Goal: Information Seeking & Learning: Learn about a topic

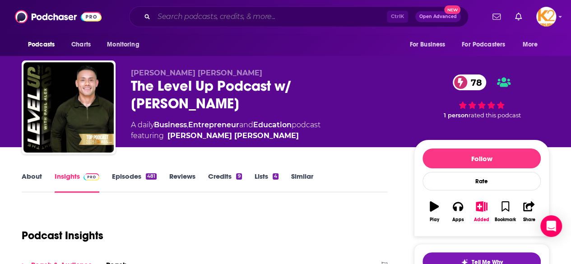
click at [183, 18] on input "Search podcasts, credits, & more..." at bounding box center [270, 16] width 233 height 14
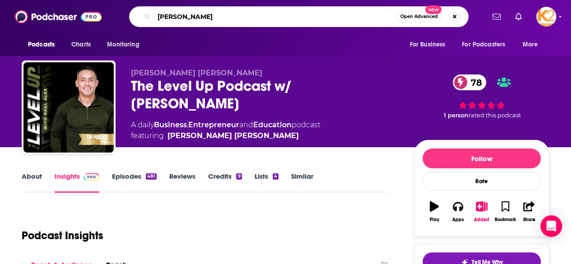
type input "[PERSON_NAME]"
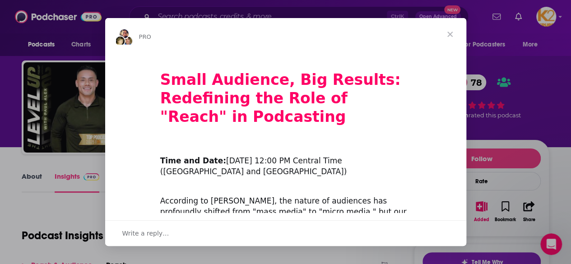
click at [451, 38] on span "Close" at bounding box center [450, 34] width 32 height 32
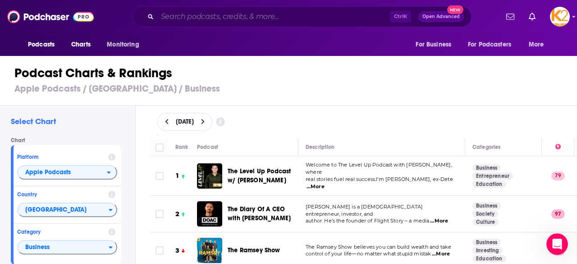
click at [210, 16] on input "Search podcasts, credits, & more..." at bounding box center [273, 16] width 233 height 14
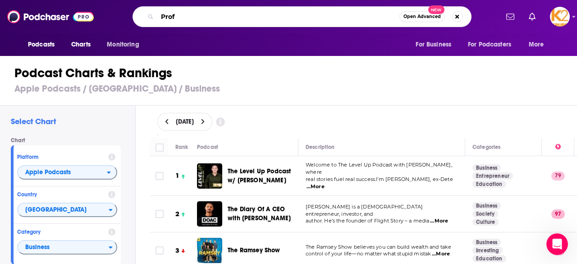
type input "Prof G"
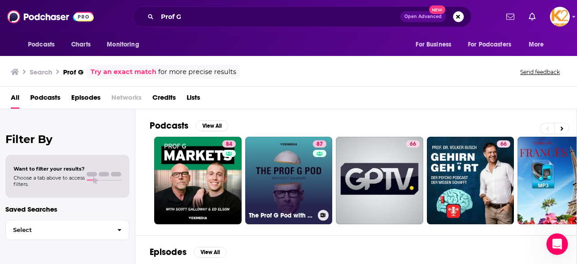
click at [275, 178] on link "87 The Prof G Pod with [PERSON_NAME]" at bounding box center [289, 181] width 88 height 88
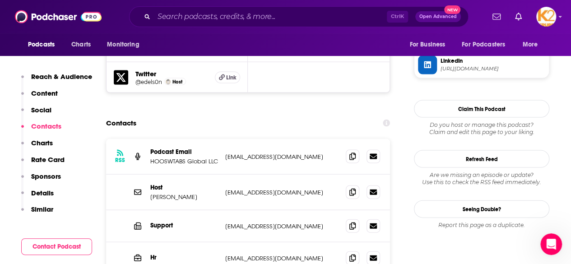
scroll to position [892, 0]
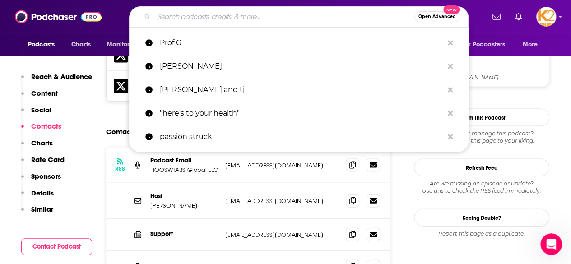
click at [211, 18] on input "Search podcasts, credits, & more..." at bounding box center [284, 16] width 260 height 14
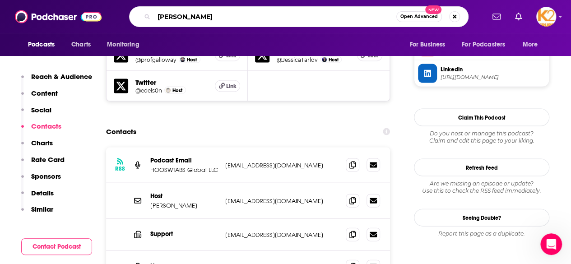
type input "[PERSON_NAME]"
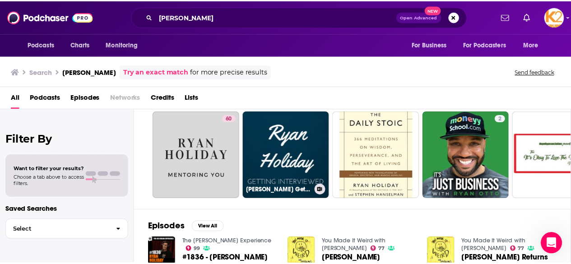
scroll to position [26, 0]
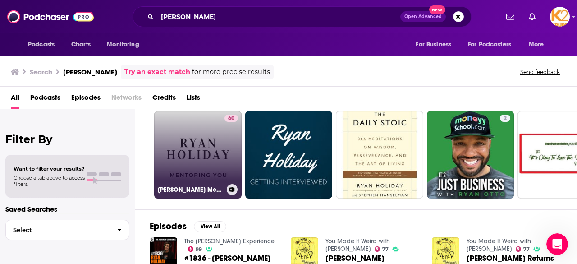
click at [223, 151] on link "60 [PERSON_NAME] Mentoring You" at bounding box center [198, 155] width 88 height 88
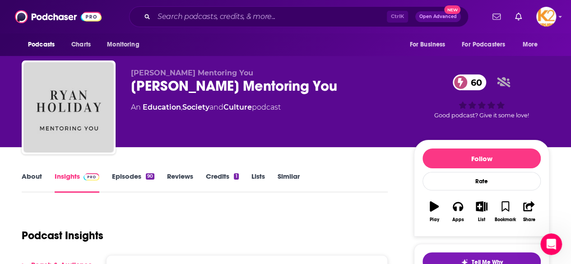
click at [131, 172] on link "Episodes 90" at bounding box center [133, 182] width 42 height 21
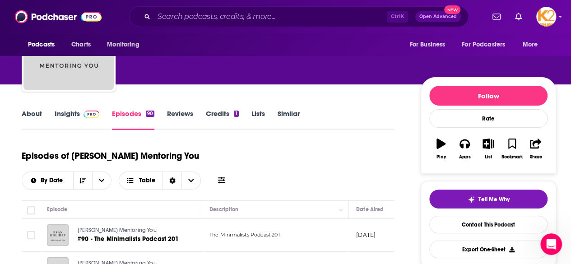
scroll to position [61, 0]
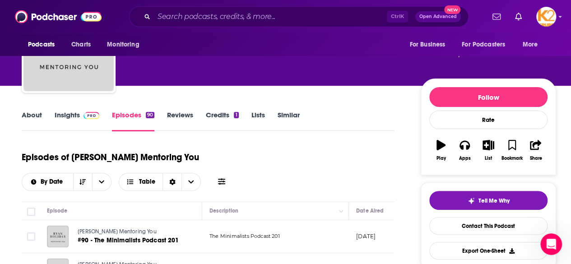
click at [69, 117] on link "Insights" at bounding box center [77, 121] width 45 height 21
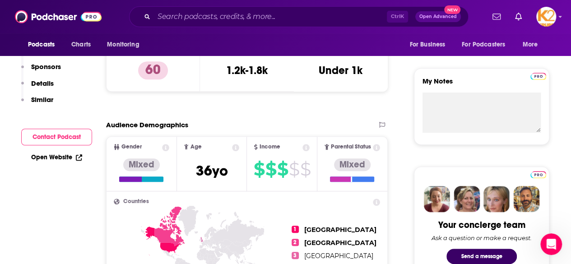
scroll to position [85, 0]
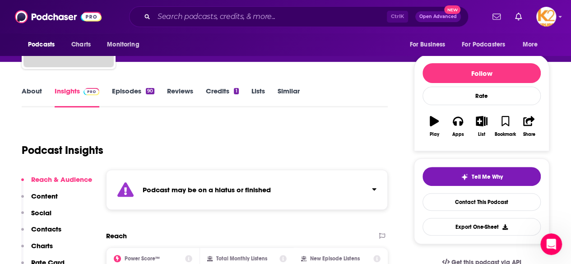
click at [125, 90] on link "Episodes 90" at bounding box center [133, 97] width 42 height 21
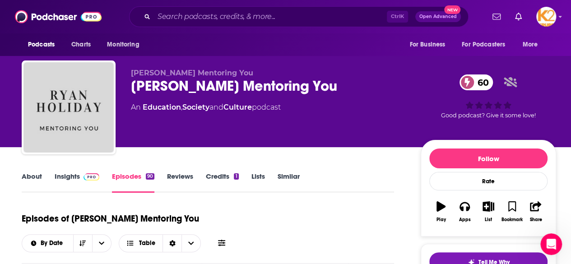
scroll to position [157, 0]
